Goal: Information Seeking & Learning: Learn about a topic

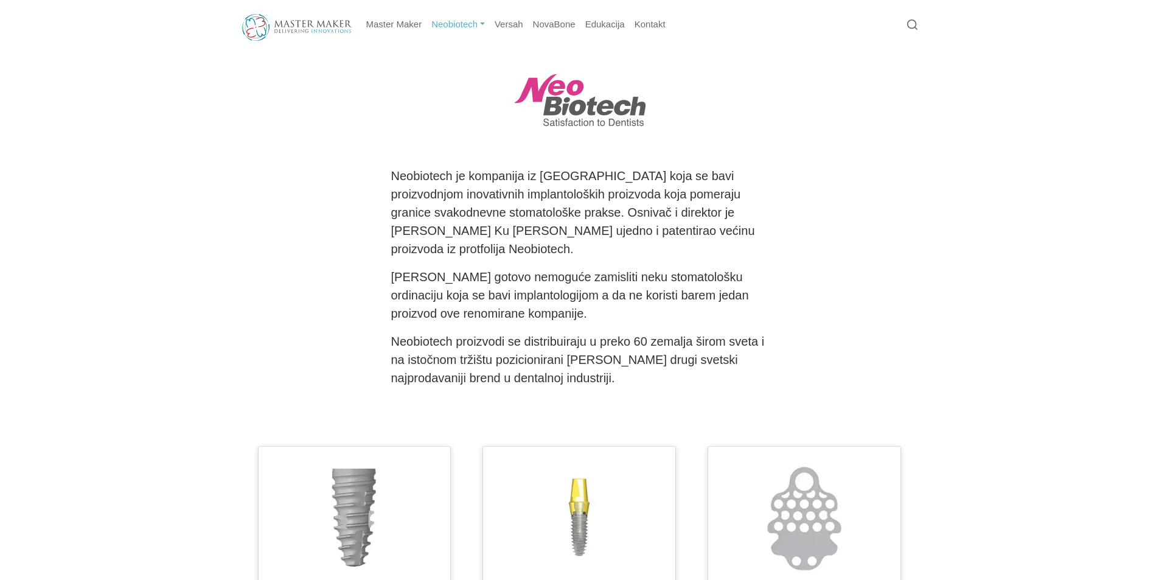
click at [452, 24] on link "Neobiotech" at bounding box center [458, 25] width 63 height 24
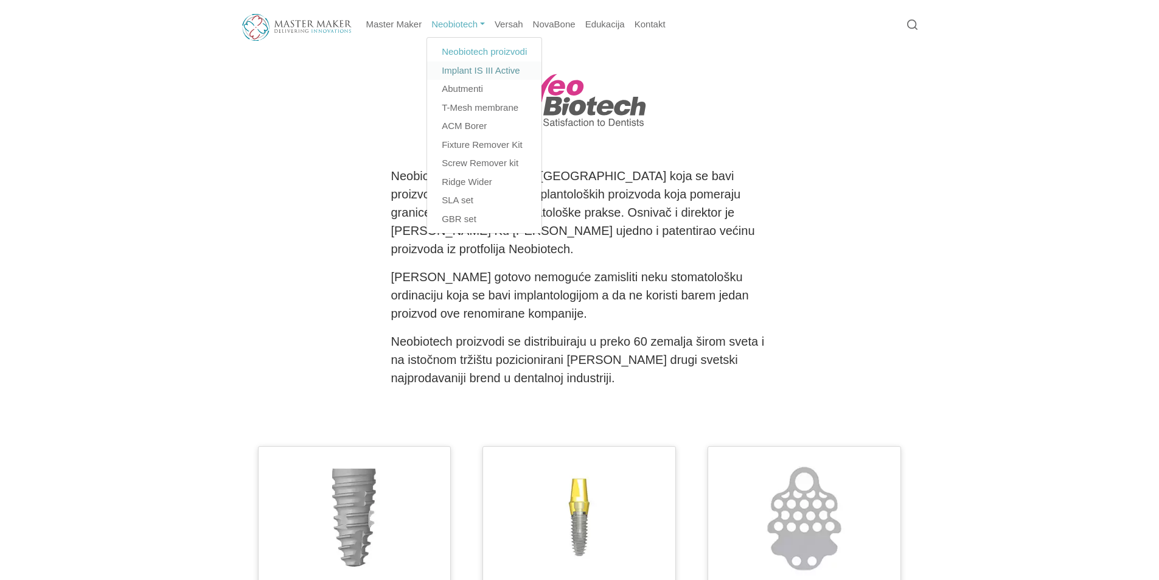
click at [498, 74] on link "Implant IS III Active" at bounding box center [484, 70] width 114 height 19
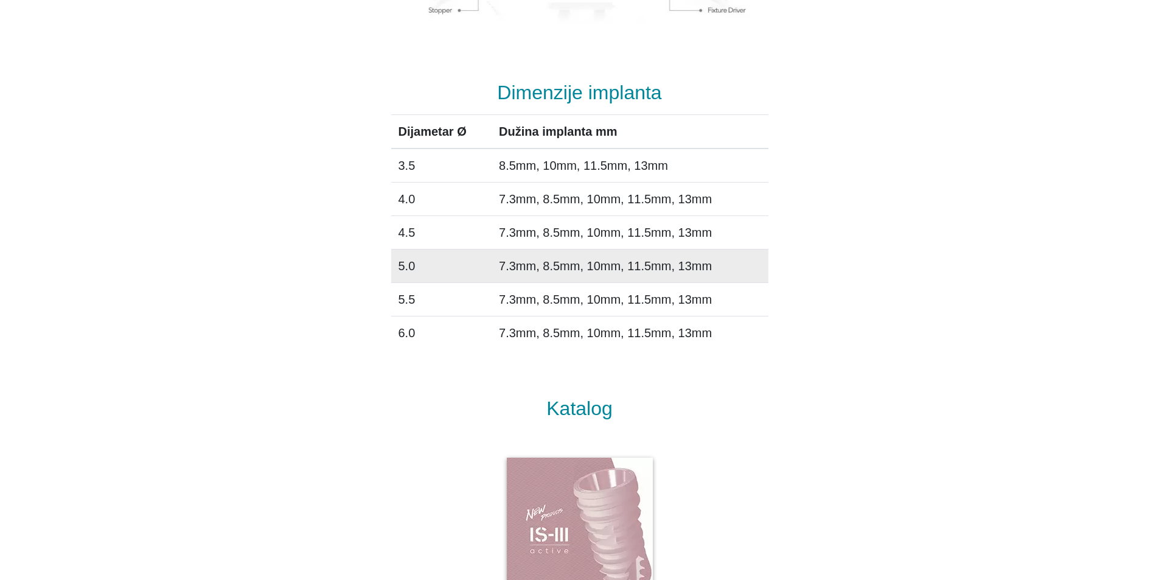
scroll to position [1417, 0]
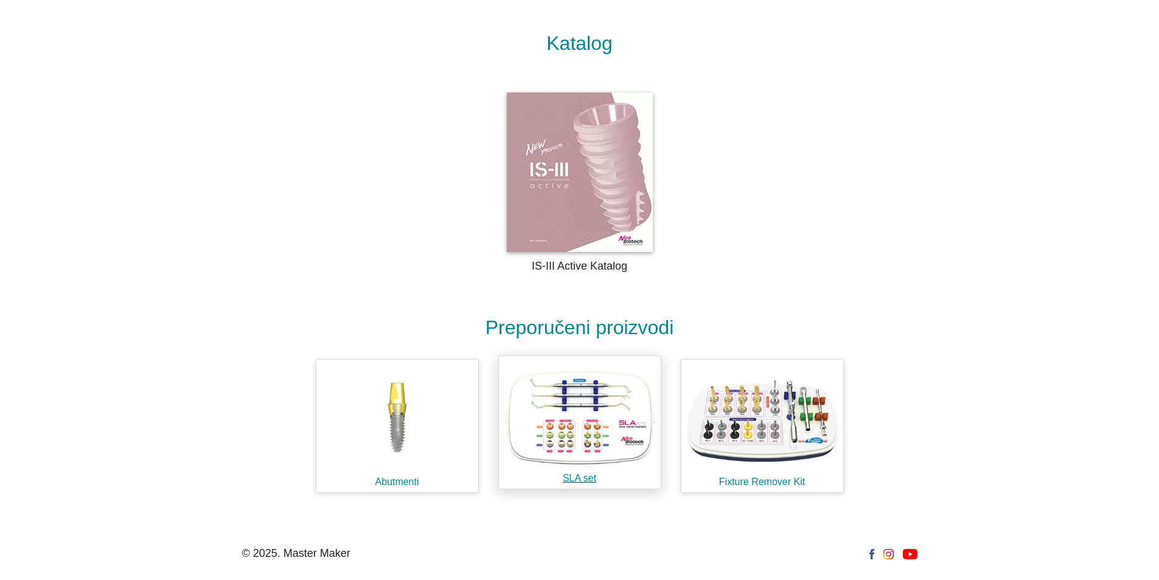
click at [582, 480] on h1 "SLA set" at bounding box center [580, 478] width 162 height 12
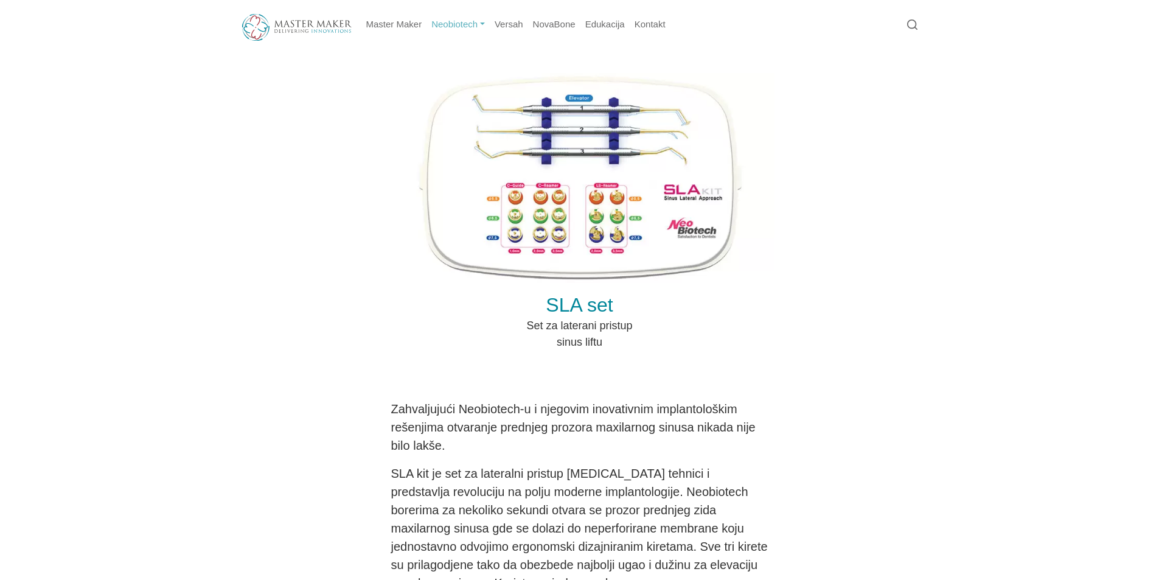
click at [462, 24] on link "Neobiotech" at bounding box center [458, 25] width 63 height 24
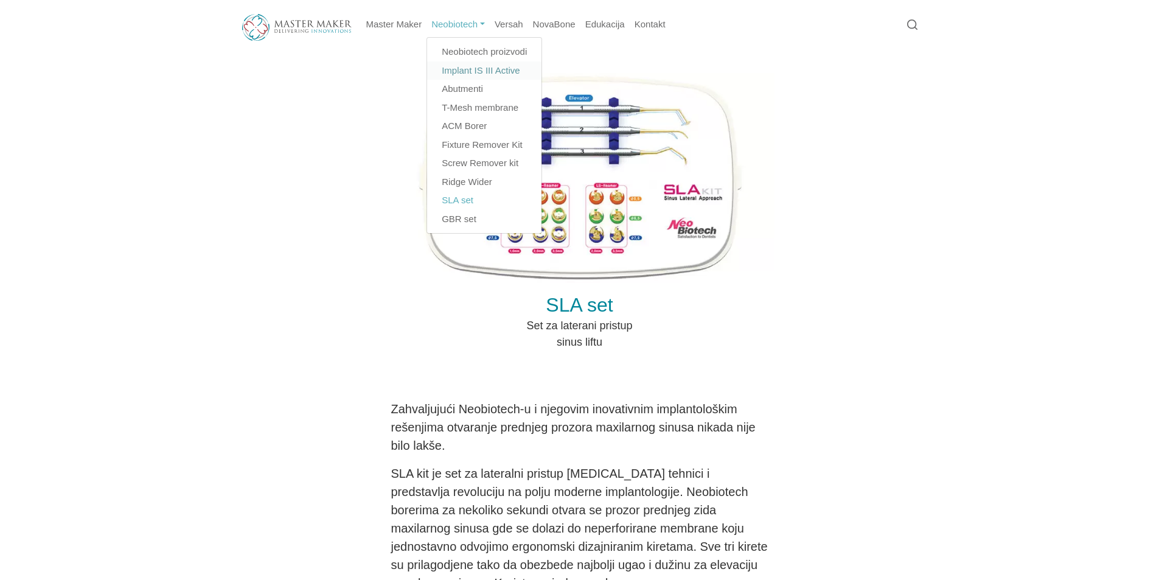
click at [473, 69] on link "Implant IS III Active" at bounding box center [484, 70] width 114 height 19
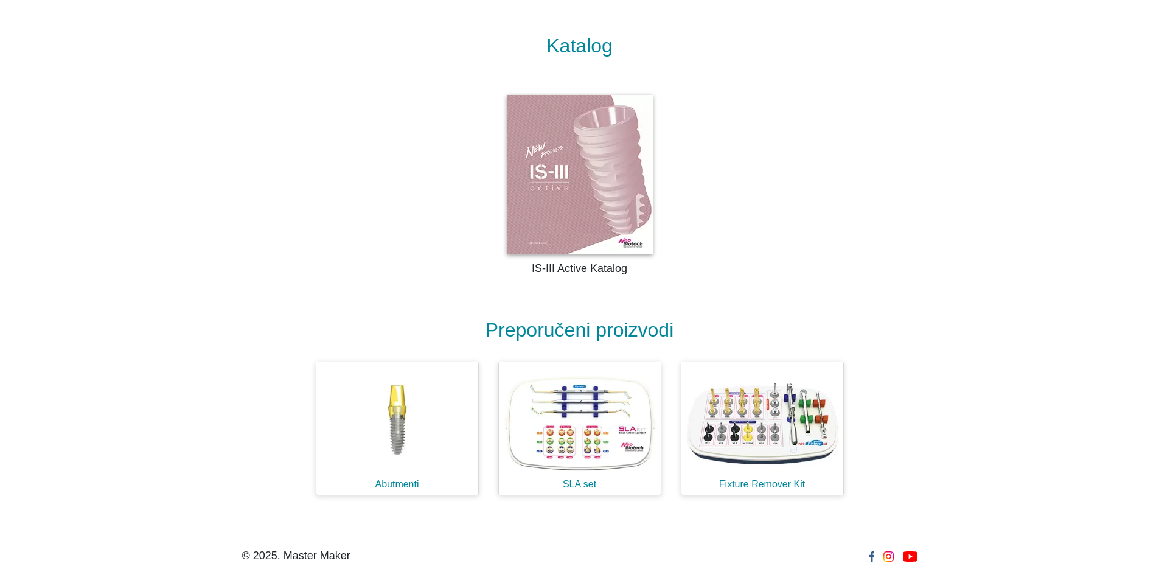
scroll to position [1417, 0]
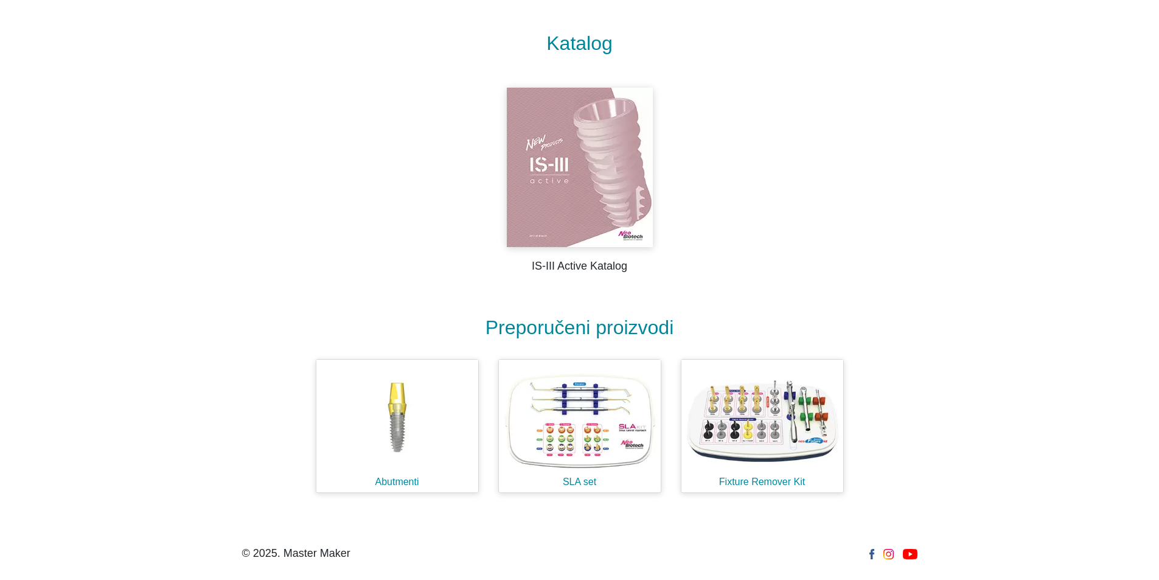
click at [603, 223] on img at bounding box center [580, 167] width 146 height 159
